Goal: Task Accomplishment & Management: Manage account settings

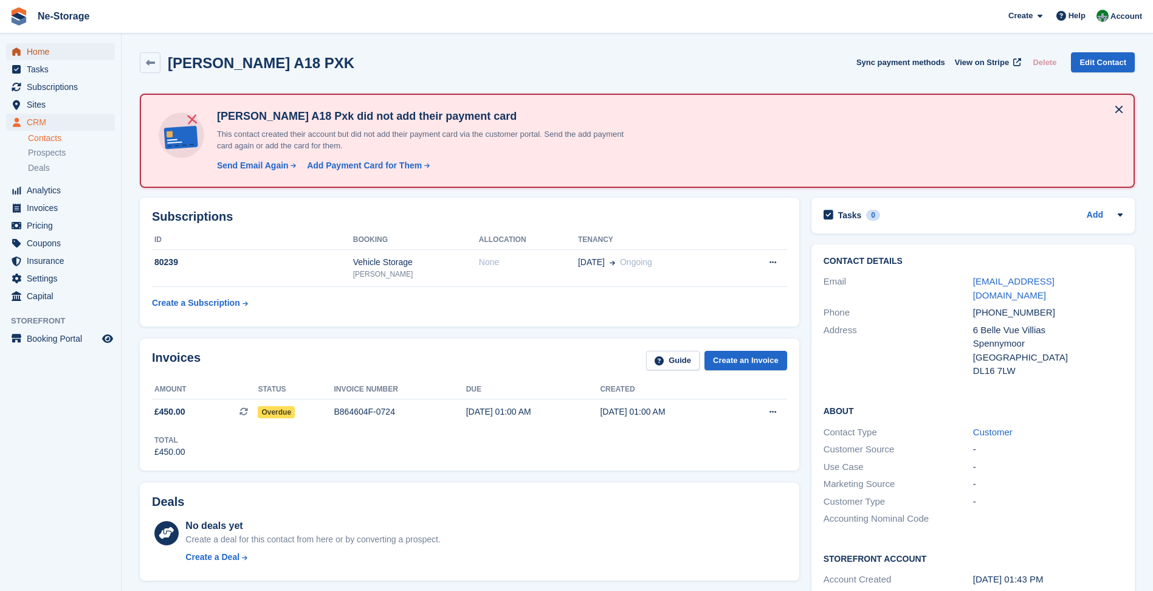
click at [89, 50] on span "Home" at bounding box center [63, 51] width 73 height 17
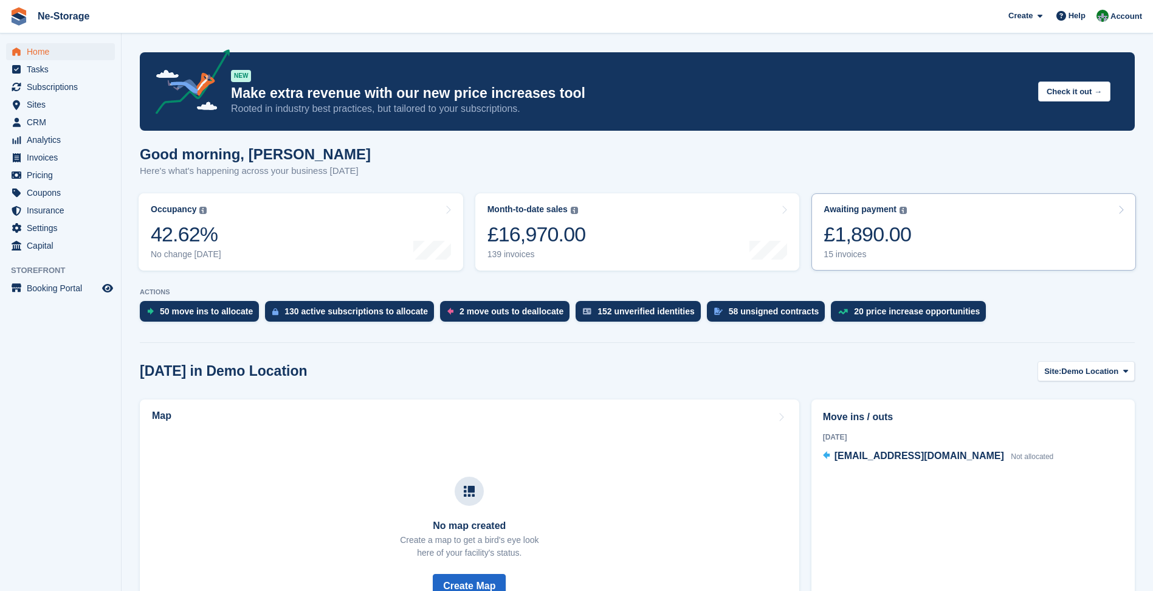
click at [889, 249] on div "Awaiting payment The total outstanding balance on all open invoices. £1,890.00 …" at bounding box center [868, 231] width 88 height 55
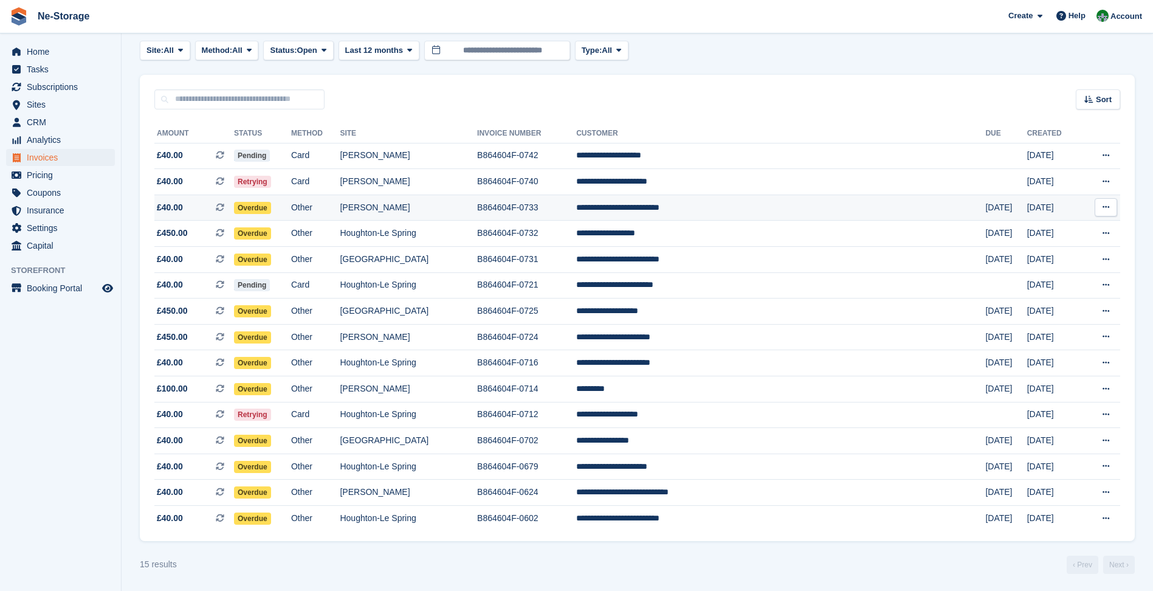
scroll to position [62, 0]
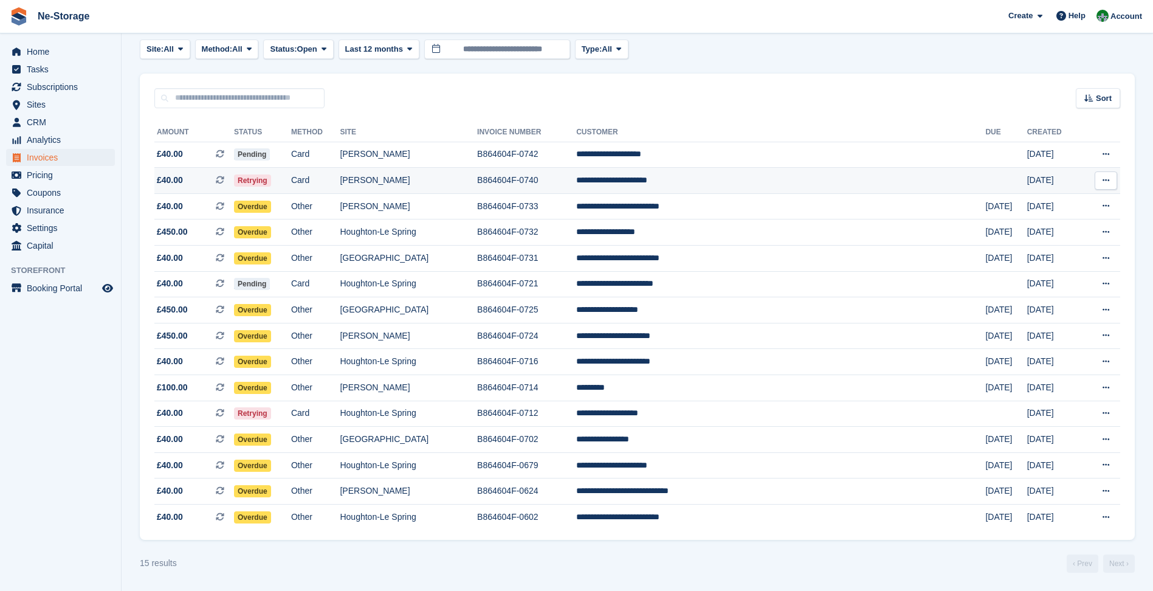
click at [477, 184] on td "[PERSON_NAME]" at bounding box center [408, 181] width 137 height 26
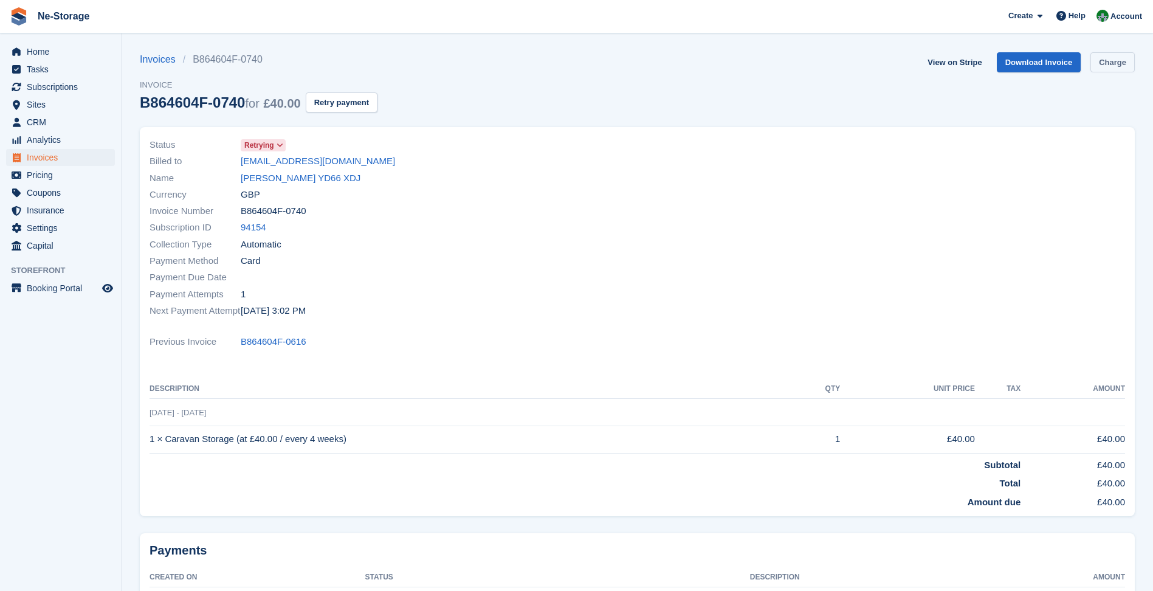
click at [1112, 55] on link "Charge" at bounding box center [1112, 62] width 44 height 20
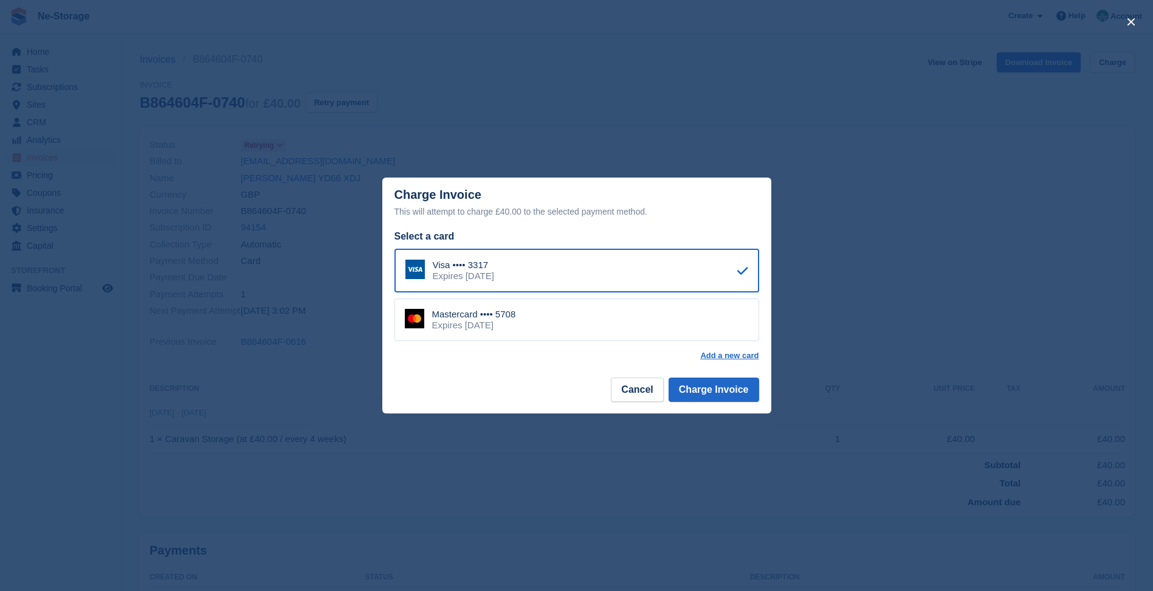
click at [670, 312] on div "Mastercard •••• 5708 Expires September 2028" at bounding box center [576, 319] width 365 height 43
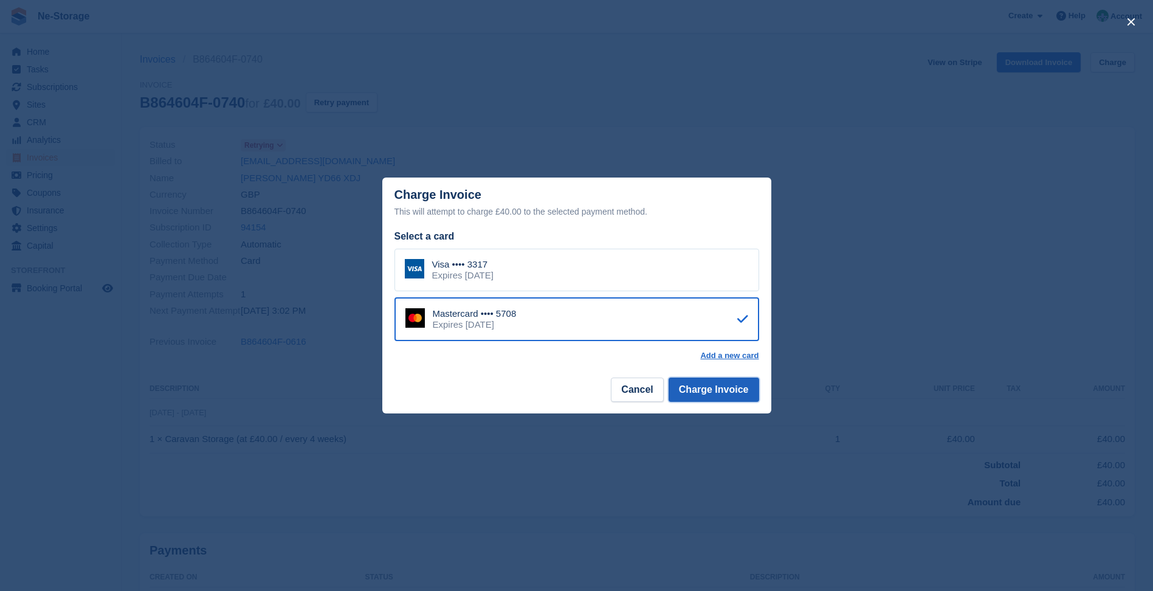
click at [723, 388] on button "Charge Invoice" at bounding box center [714, 389] width 91 height 24
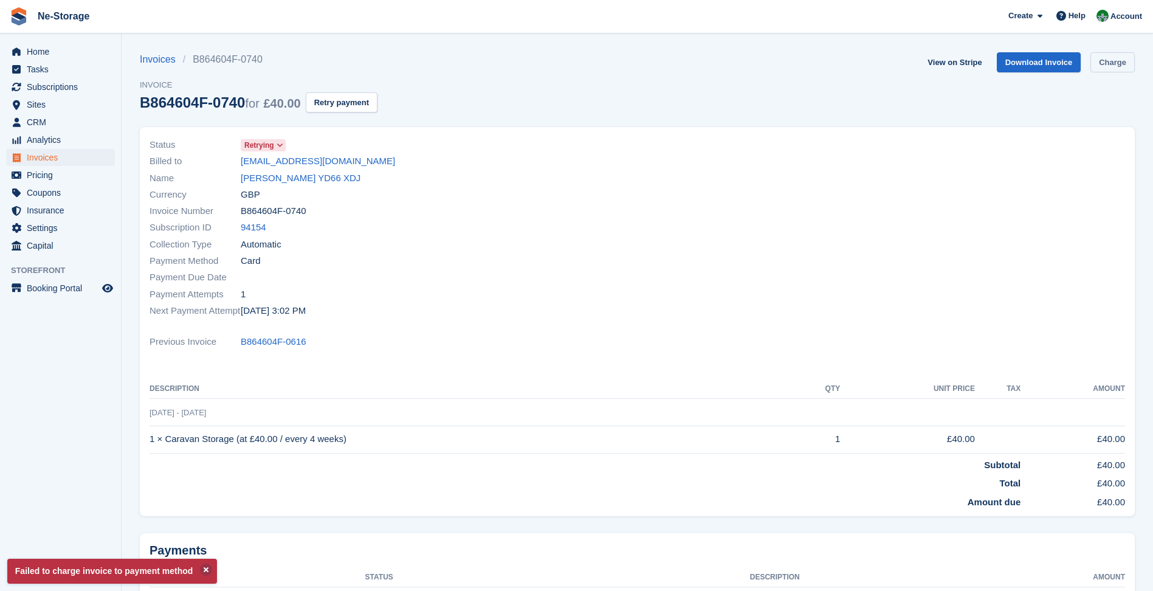
click at [1118, 64] on link "Charge" at bounding box center [1112, 62] width 44 height 20
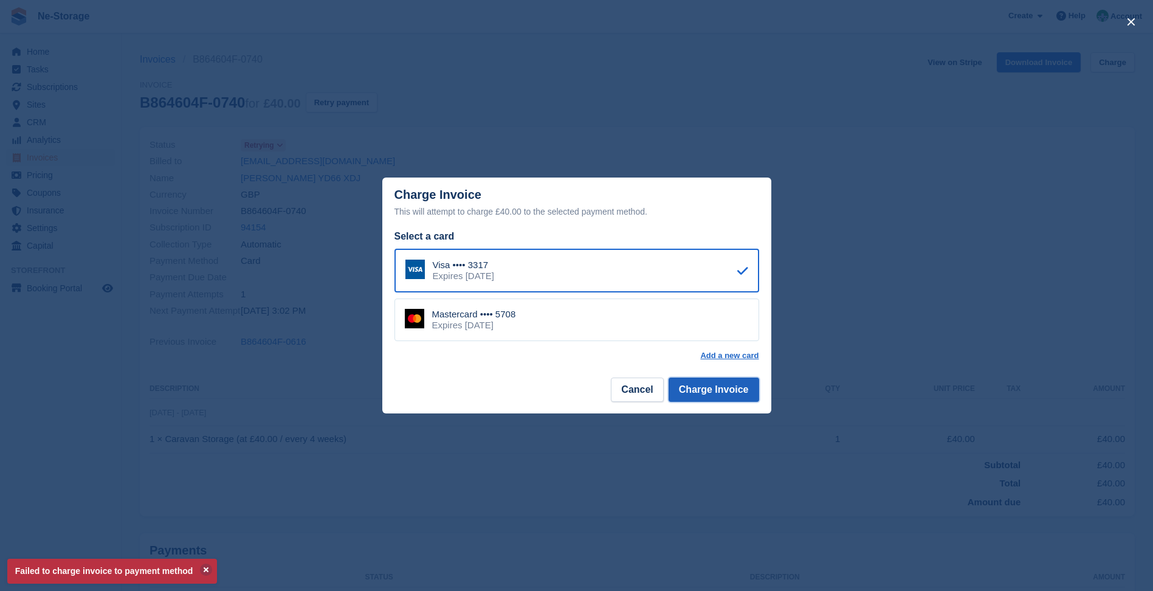
click at [700, 393] on button "Charge Invoice" at bounding box center [714, 389] width 91 height 24
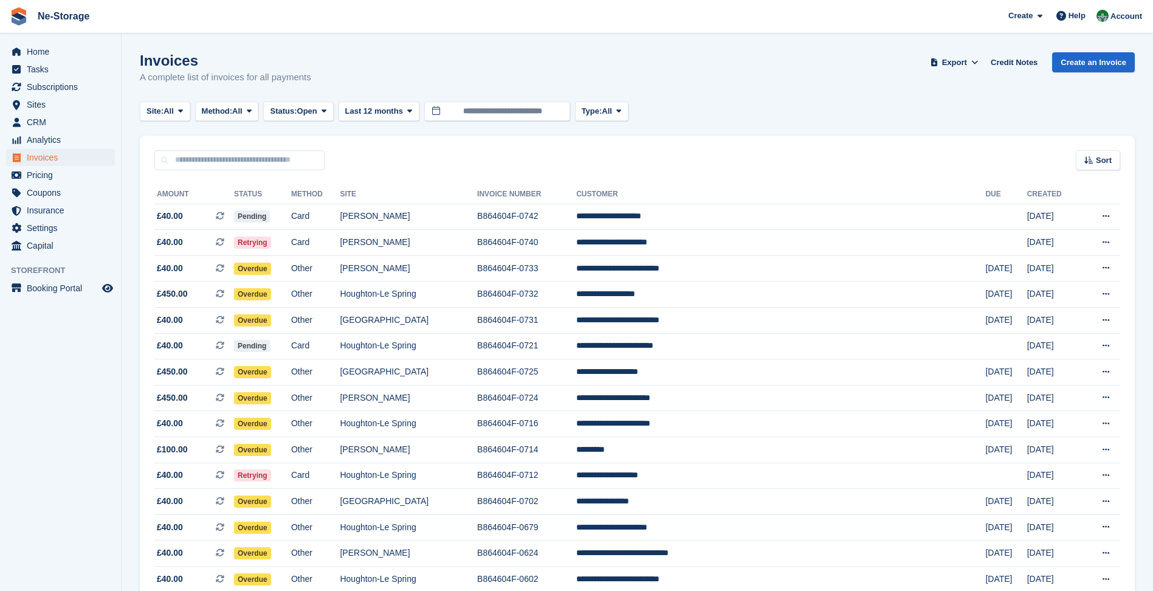
scroll to position [62, 0]
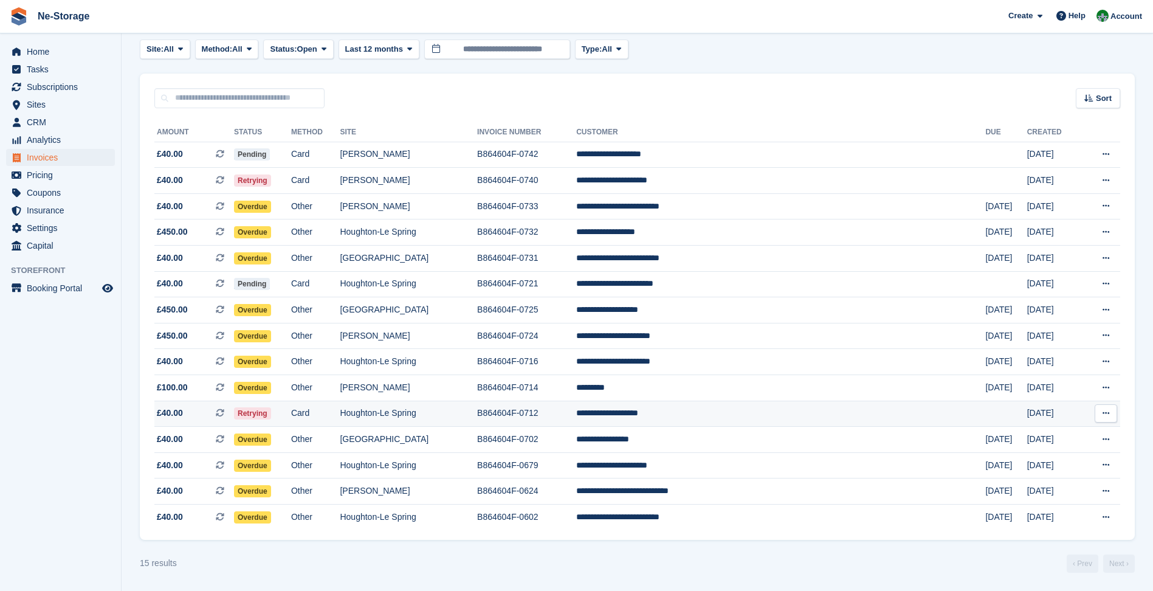
click at [340, 407] on td "Card" at bounding box center [315, 414] width 49 height 26
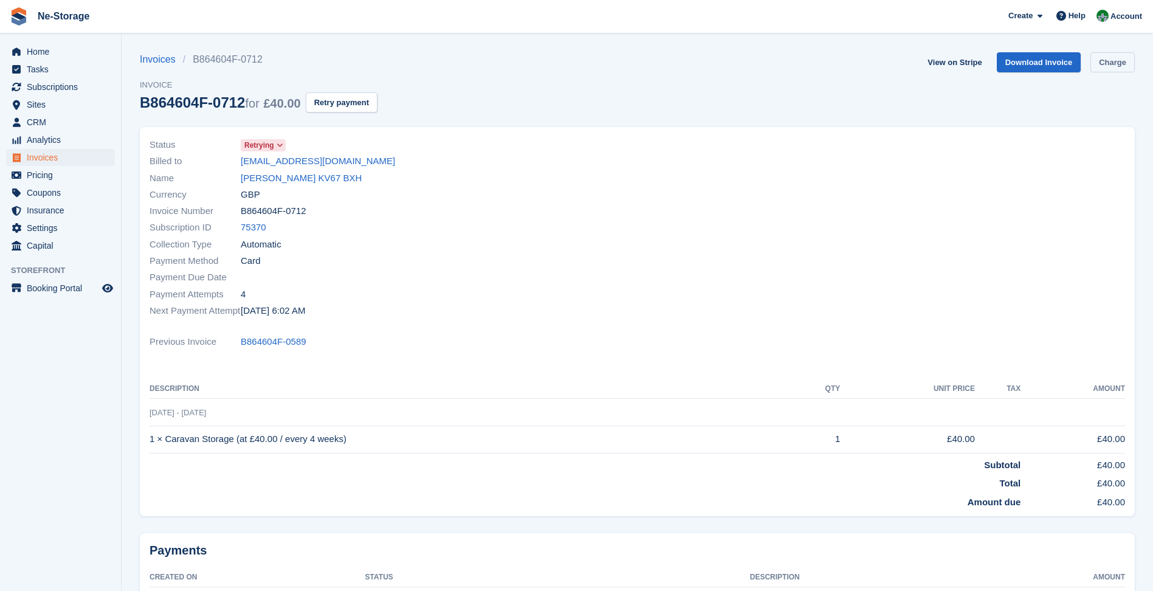
click at [1112, 69] on link "Charge" at bounding box center [1112, 62] width 44 height 20
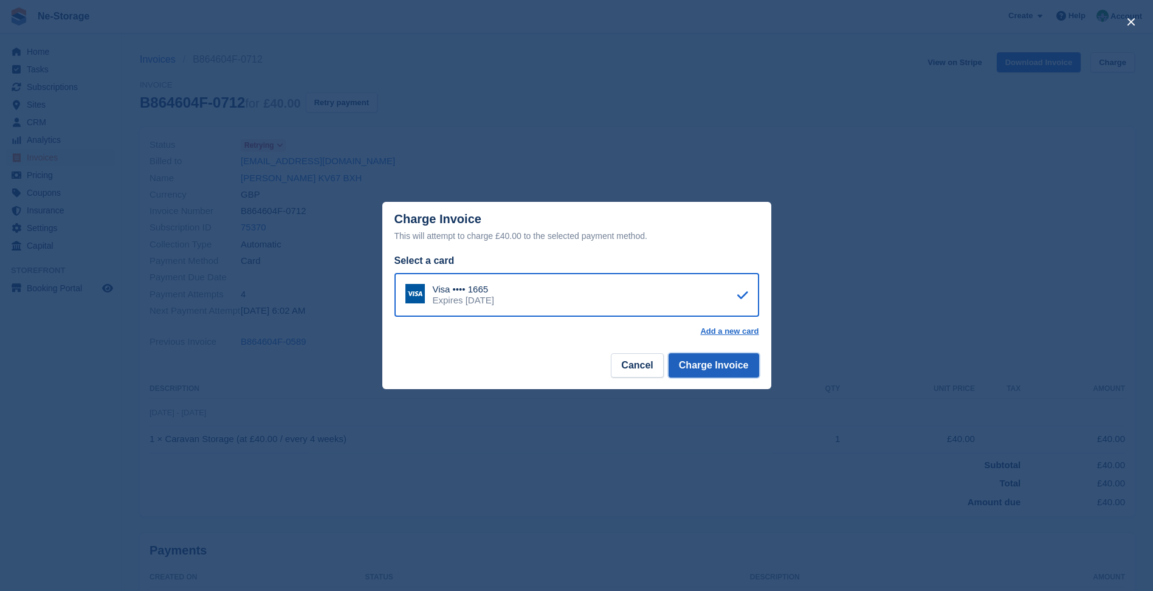
click at [750, 360] on button "Charge Invoice" at bounding box center [714, 365] width 91 height 24
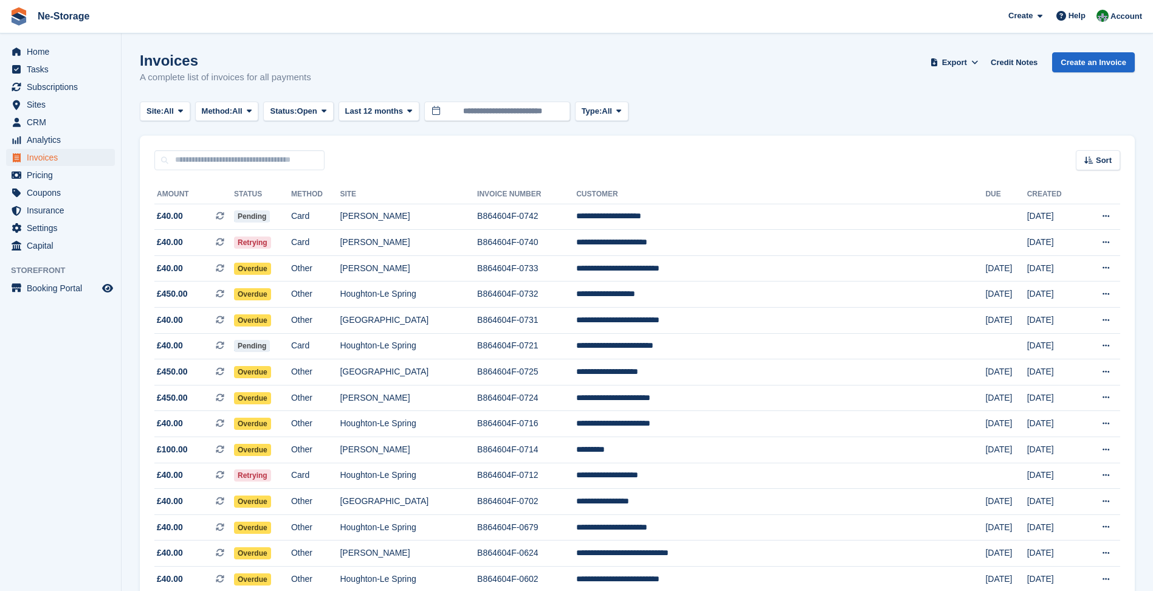
scroll to position [62, 0]
